Goal: Task Accomplishment & Management: Manage account settings

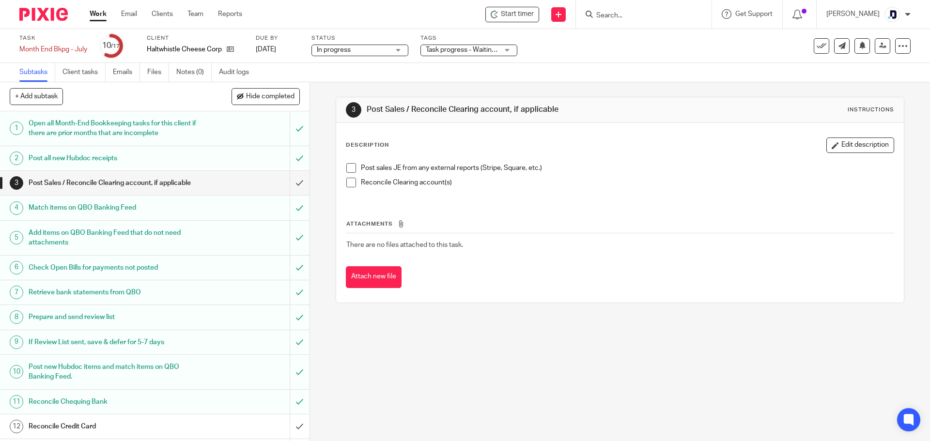
scroll to position [133, 0]
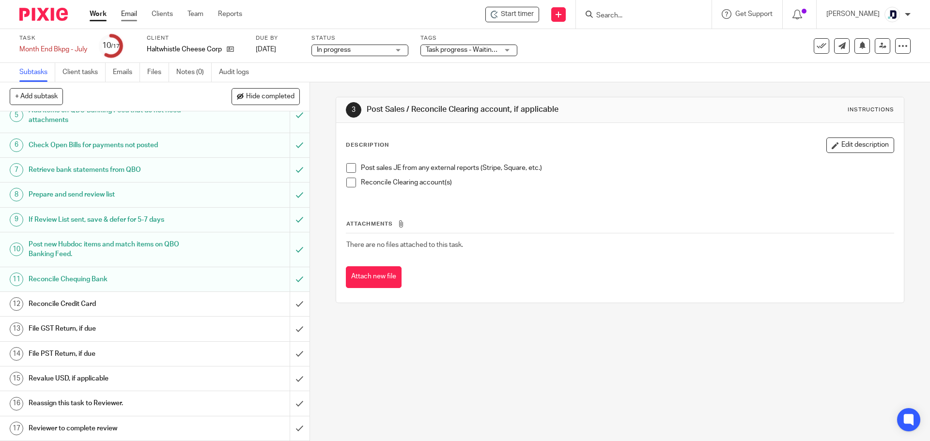
click at [121, 15] on link "Email" at bounding box center [129, 14] width 16 height 10
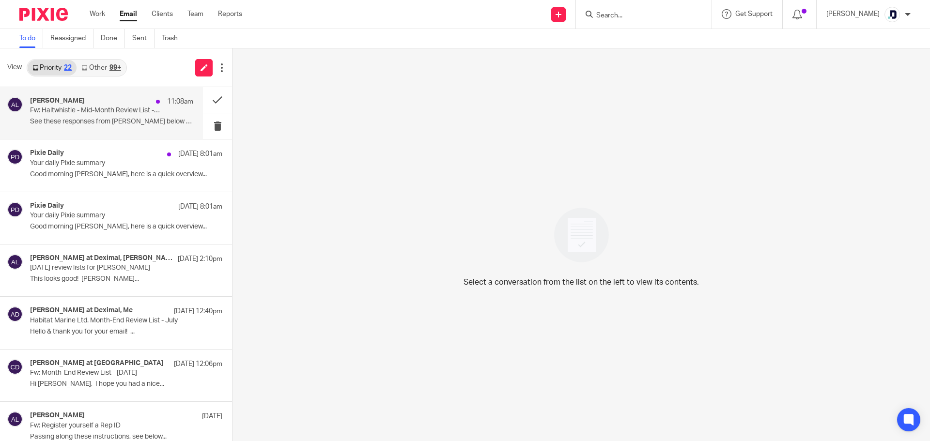
click at [101, 115] on div "Alicia Loewen 11:08am Fw: Haltwhistle - Mid-Month Review List - August See thes…" at bounding box center [111, 113] width 163 height 32
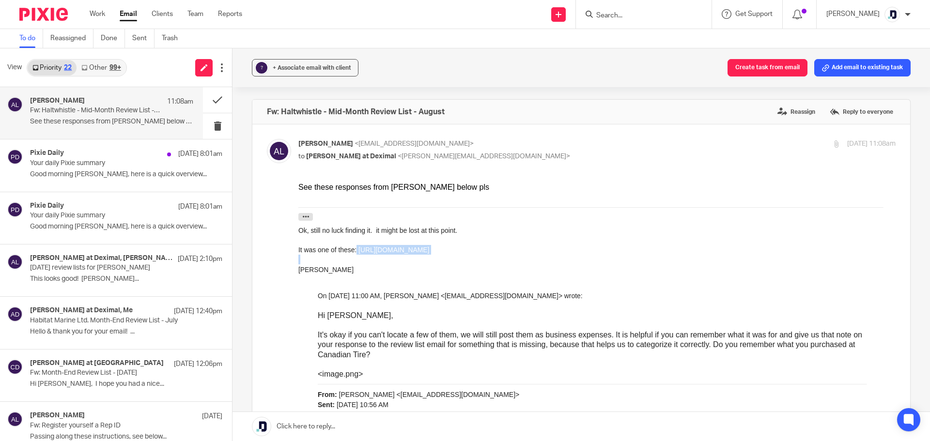
drag, startPoint x: 356, startPoint y: 248, endPoint x: 667, endPoint y: 255, distance: 311.1
copy div "https://www.canadiantire.ca/en/pdp/k-source-wide-angle-mirror-clip-on-18-in-036…"
click at [100, 15] on link "Work" at bounding box center [98, 14] width 16 height 10
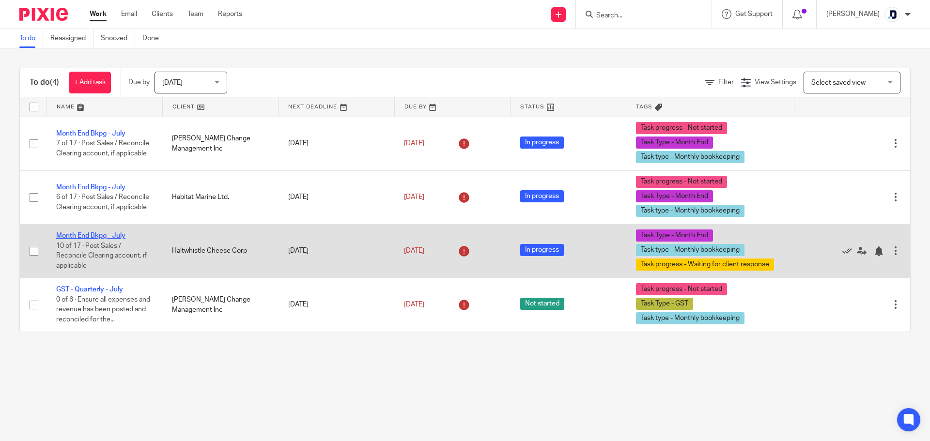
click at [114, 236] on link "Month End Bkpg - July" at bounding box center [90, 236] width 69 height 7
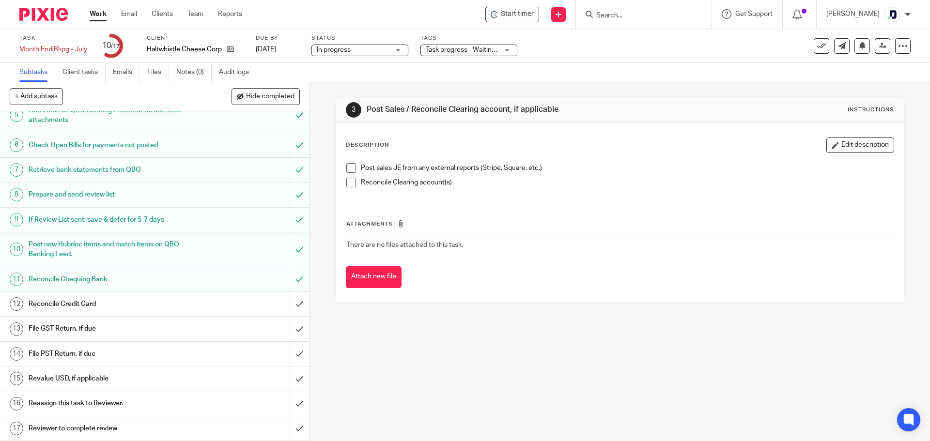
scroll to position [133, 0]
click at [286, 304] on input "submit" at bounding box center [155, 304] width 310 height 24
click at [290, 378] on input "submit" at bounding box center [155, 379] width 310 height 24
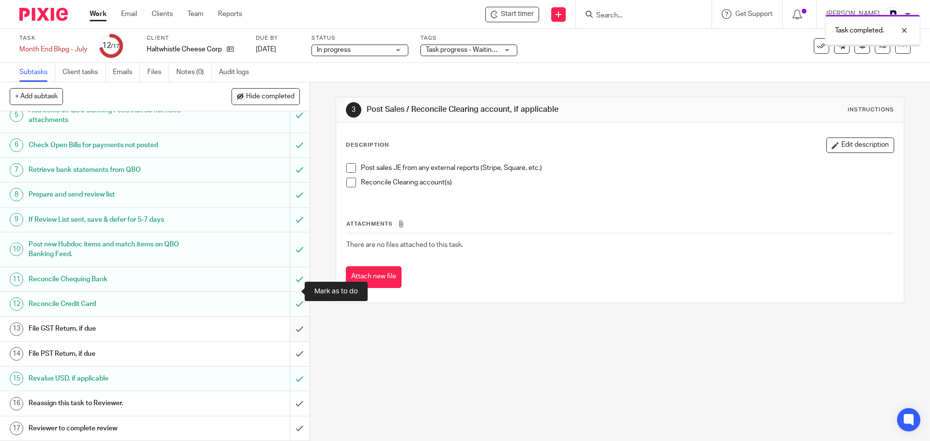
scroll to position [133, 0]
click at [292, 354] on input "submit" at bounding box center [155, 354] width 310 height 24
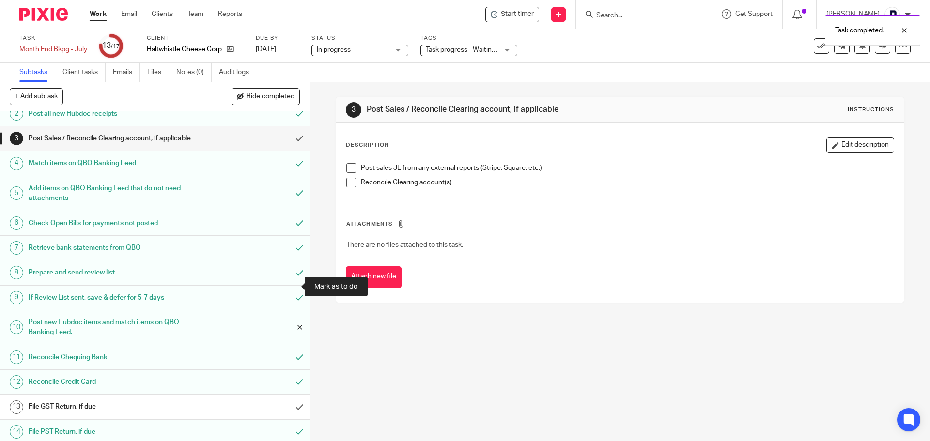
scroll to position [133, 0]
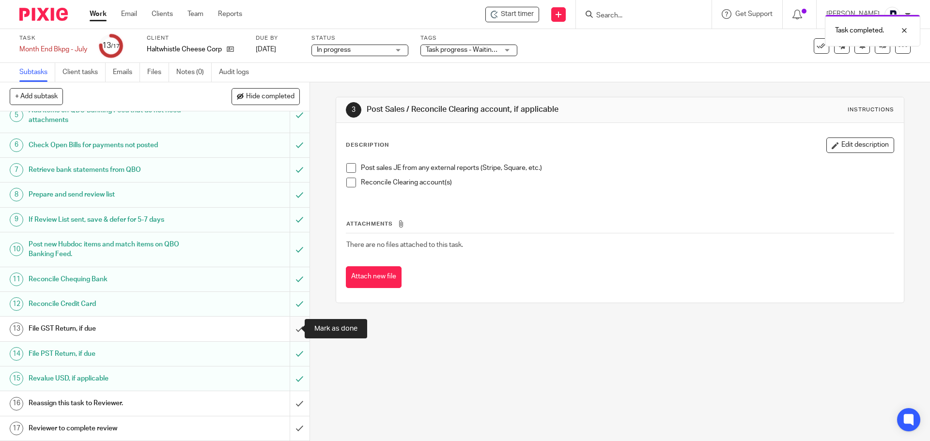
click at [290, 326] on input "submit" at bounding box center [155, 329] width 310 height 24
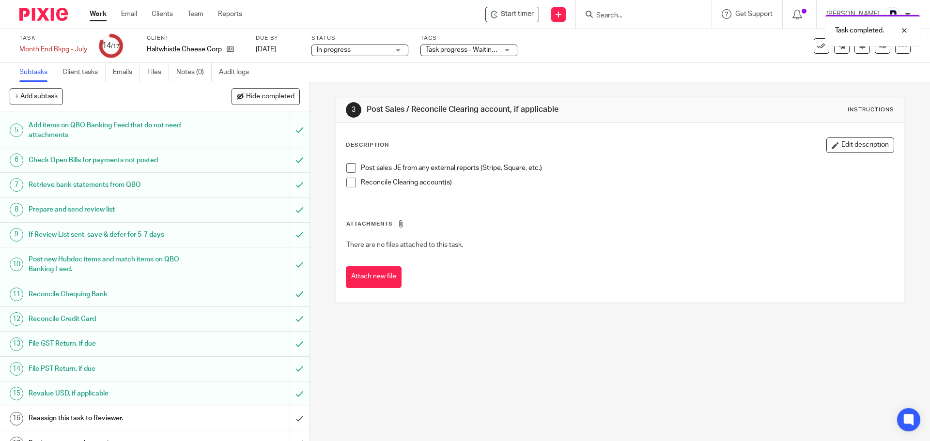
scroll to position [133, 0]
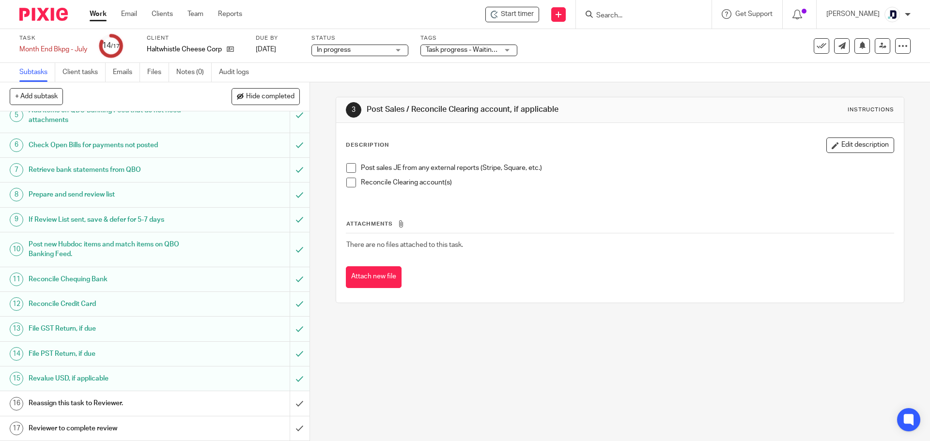
click at [246, 402] on div "Reassign this task to Reviewer." at bounding box center [154, 403] width 251 height 15
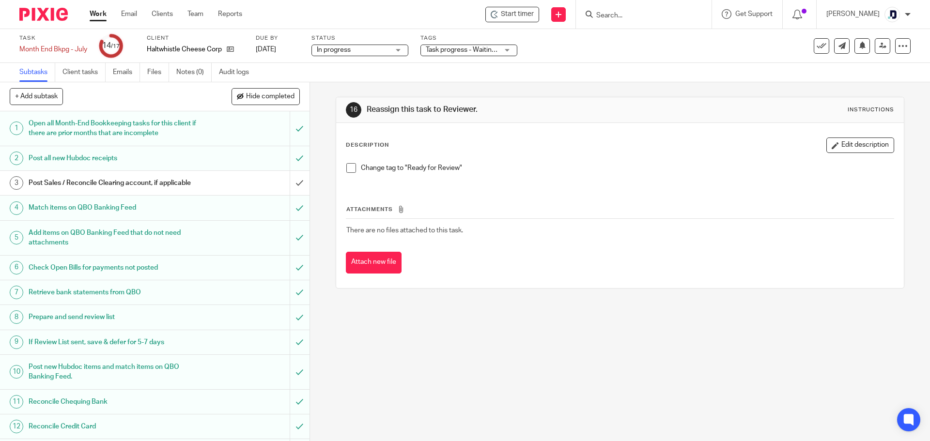
click at [506, 47] on div "Task progress - Waiting for client response + 2" at bounding box center [468, 51] width 97 height 12
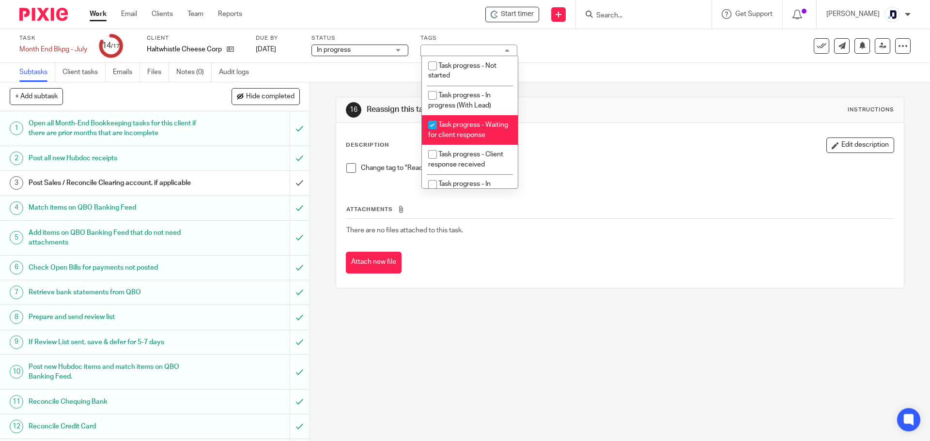
scroll to position [48, 0]
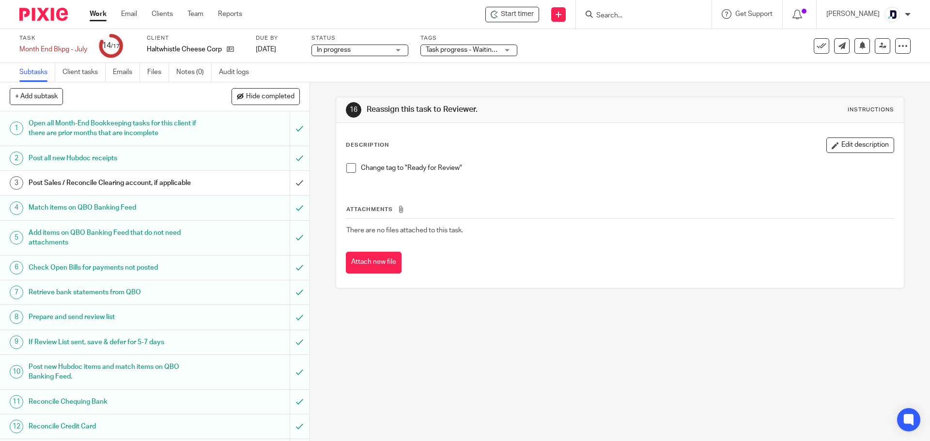
click at [573, 139] on div "Description Edit description" at bounding box center [620, 146] width 548 height 16
click at [507, 51] on div "Task progress - Waiting for client response + 2" at bounding box center [468, 51] width 97 height 12
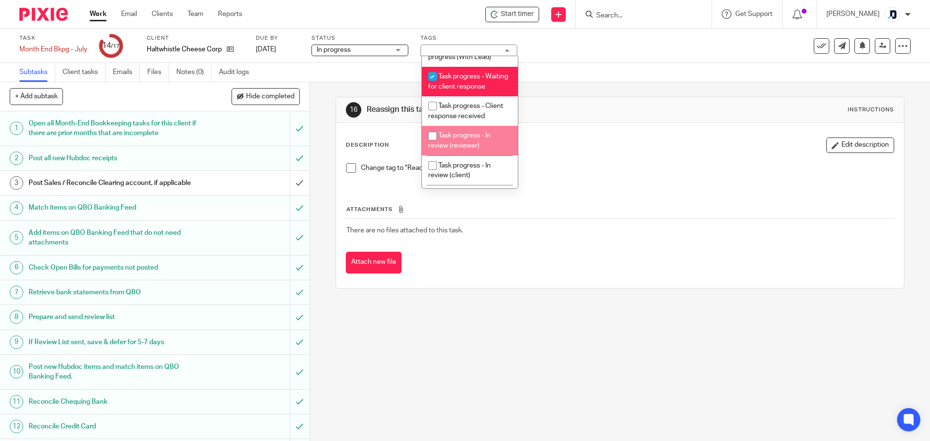
click at [493, 143] on li "Task progress - In review (reviewer)" at bounding box center [470, 141] width 96 height 30
checkbox input "true"
click at [432, 77] on input "checkbox" at bounding box center [432, 76] width 18 height 18
checkbox input "false"
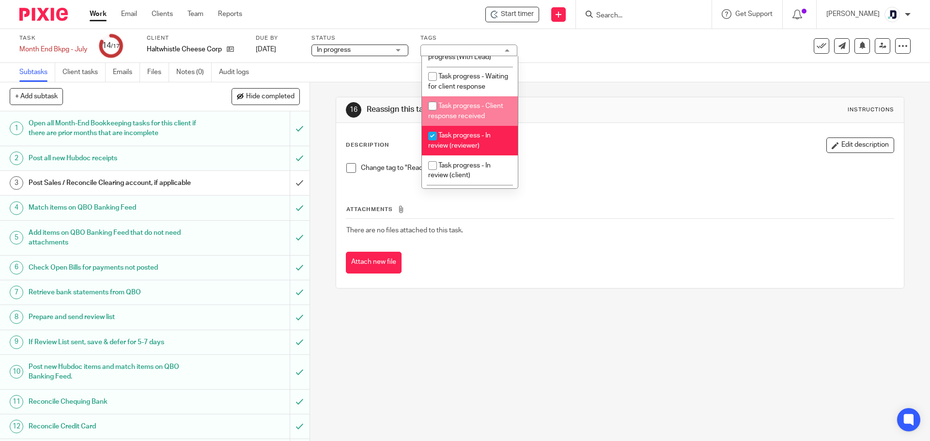
click at [436, 113] on input "checkbox" at bounding box center [432, 106] width 18 height 18
checkbox input "true"
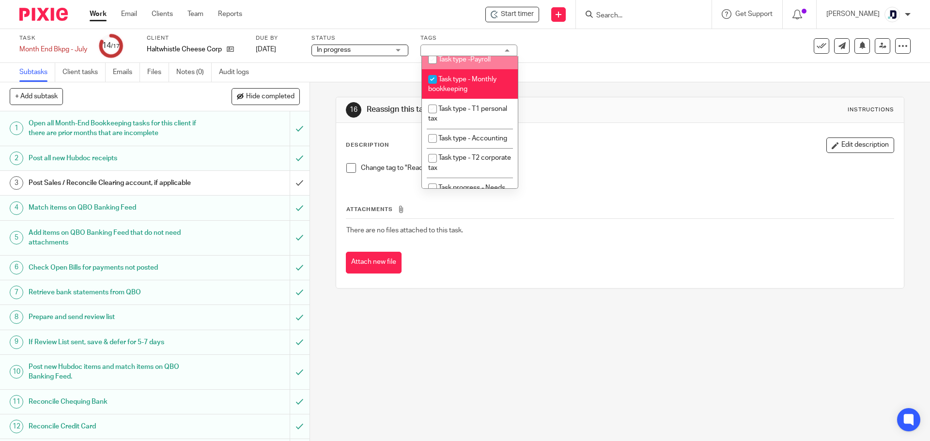
scroll to position [339, 0]
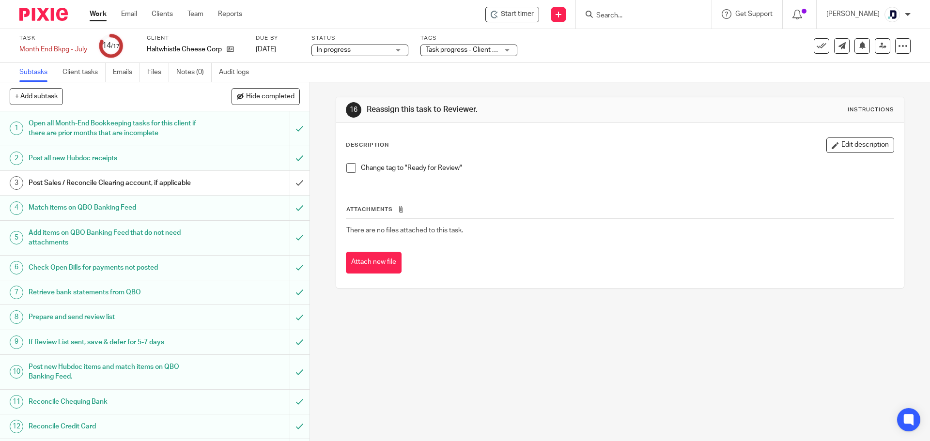
click at [599, 94] on div "16 Reassign this task to Reviewer. Instructions Description Edit description Ch…" at bounding box center [620, 192] width 568 height 221
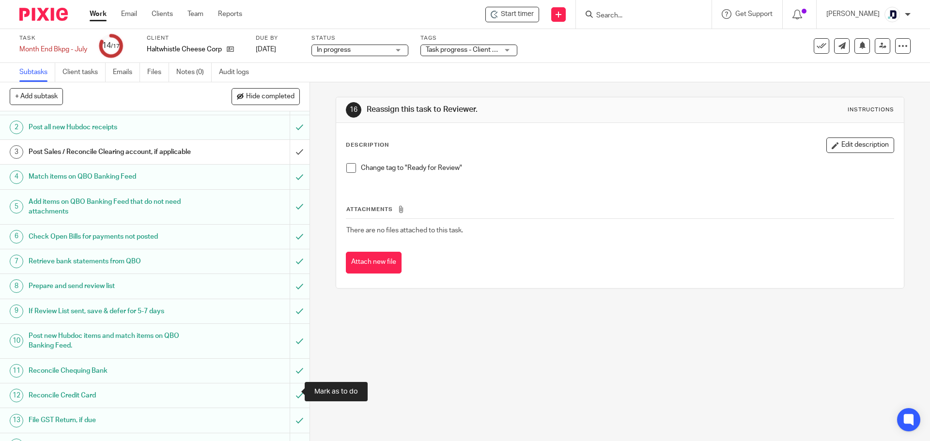
scroll to position [133, 0]
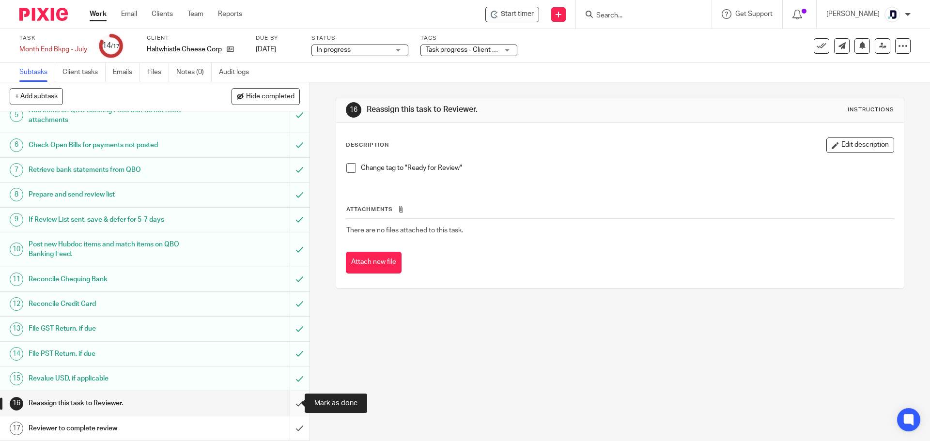
click at [292, 399] on input "submit" at bounding box center [155, 403] width 310 height 24
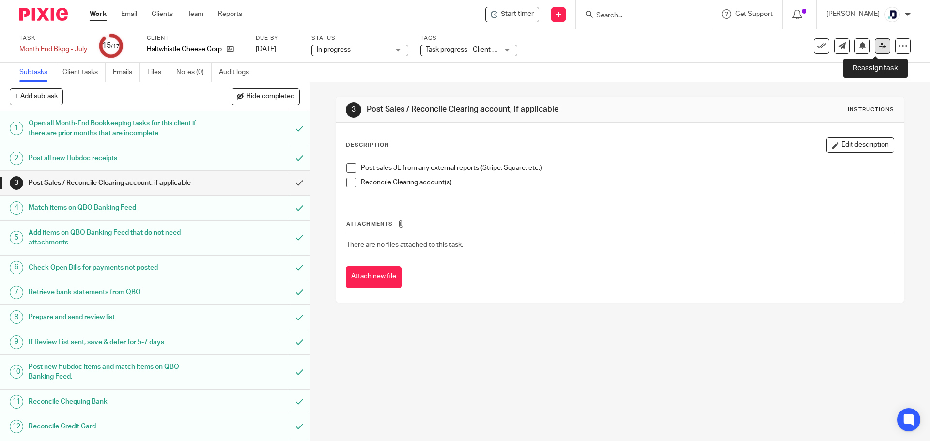
click at [879, 44] on icon at bounding box center [882, 45] width 7 height 7
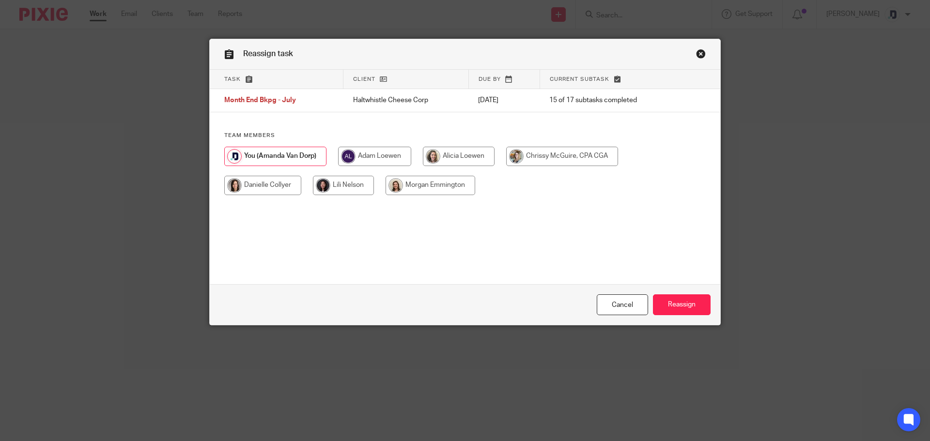
click at [449, 155] on input "radio" at bounding box center [459, 156] width 72 height 19
radio input "true"
click at [676, 303] on input "Reassign" at bounding box center [682, 305] width 58 height 21
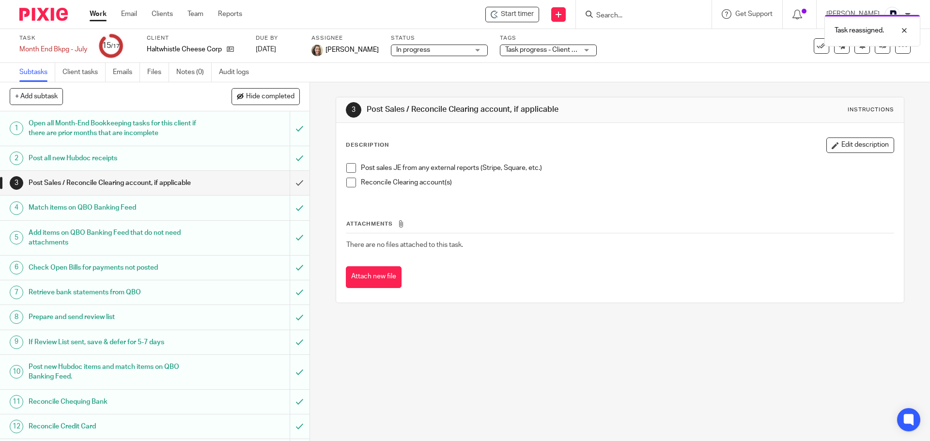
click at [94, 16] on link "Work" at bounding box center [98, 14] width 17 height 10
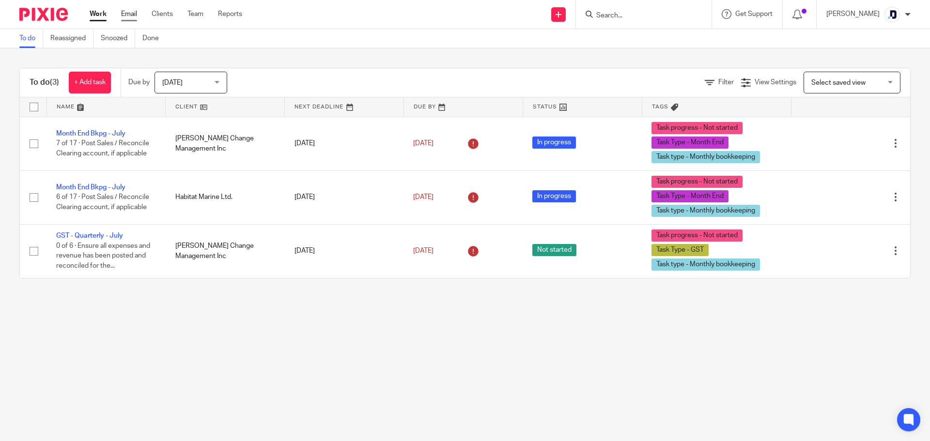
click at [133, 16] on link "Email" at bounding box center [129, 14] width 16 height 10
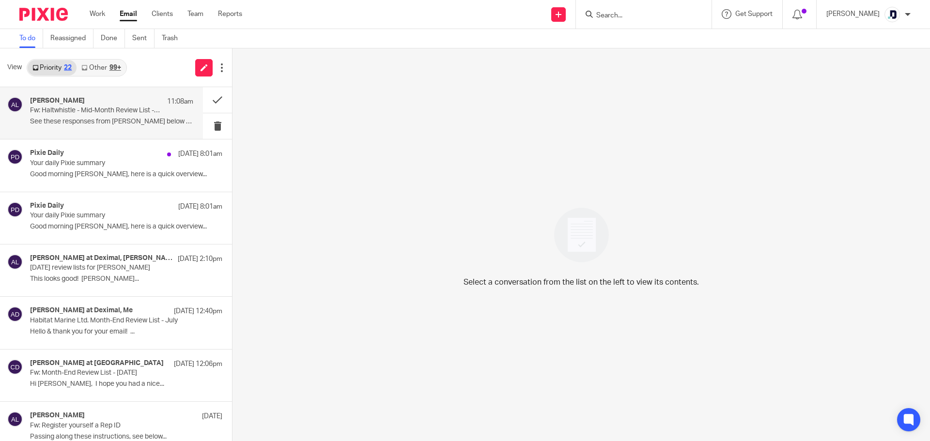
click at [119, 116] on div "Alicia Loewen 11:08am Fw: Haltwhistle - Mid-Month Review List - August See thes…" at bounding box center [111, 113] width 163 height 32
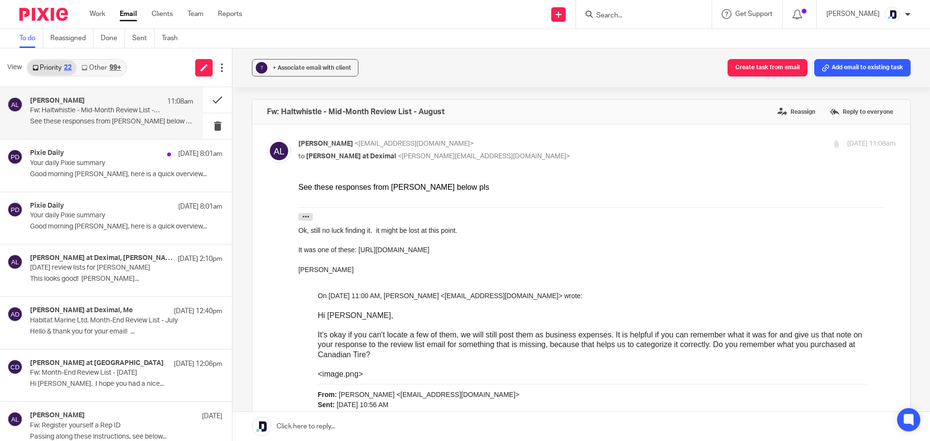
click at [612, 101] on div "Fw: Haltwhistle - Mid-Month Review List - August Reassign Reply to everyone" at bounding box center [581, 112] width 658 height 24
click at [94, 13] on link "Work" at bounding box center [98, 14] width 16 height 10
